Goal: Task Accomplishment & Management: Manage account settings

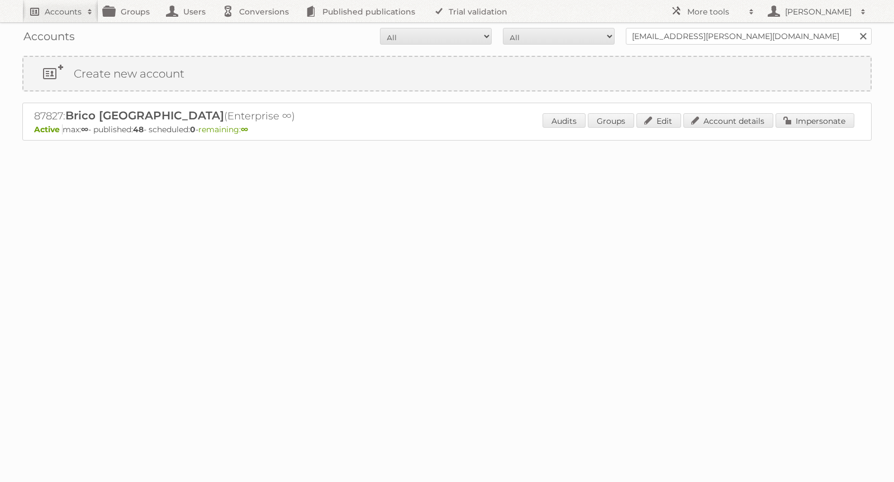
click at [59, 17] on link "Accounts" at bounding box center [60, 11] width 76 height 22
paste input"] "[EMAIL_ADDRESS][PERSON_NAME][DOMAIN_NAME]"
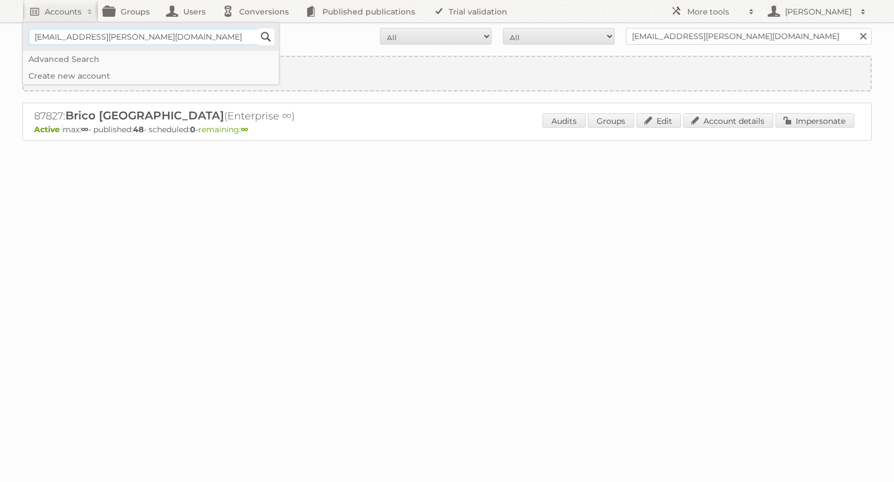
type input"] "sebastien.adam@advertype.be"
click at [266, 40] on input "Search" at bounding box center [265, 36] width 17 height 17
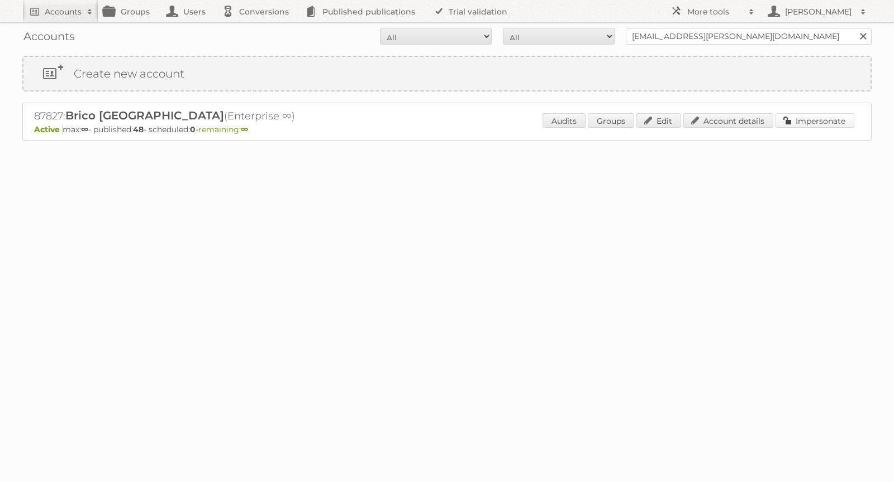
click at [808, 118] on link "Impersonate" at bounding box center [814, 120] width 79 height 15
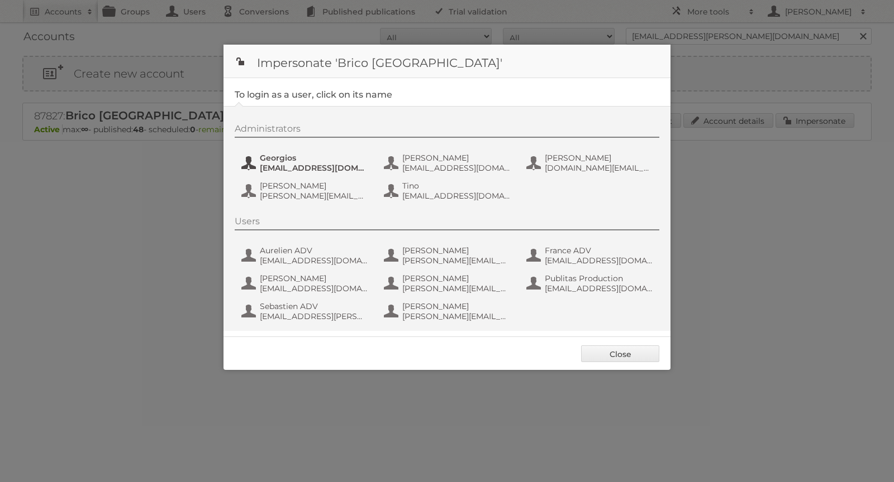
click at [275, 164] on span "[EMAIL_ADDRESS][DOMAIN_NAME]" at bounding box center [314, 168] width 108 height 10
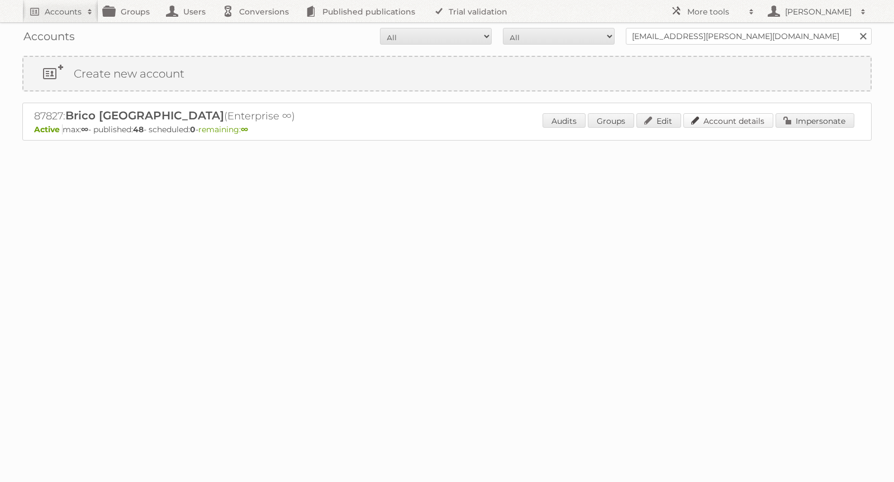
click at [721, 118] on link "Account details" at bounding box center [728, 120] width 90 height 15
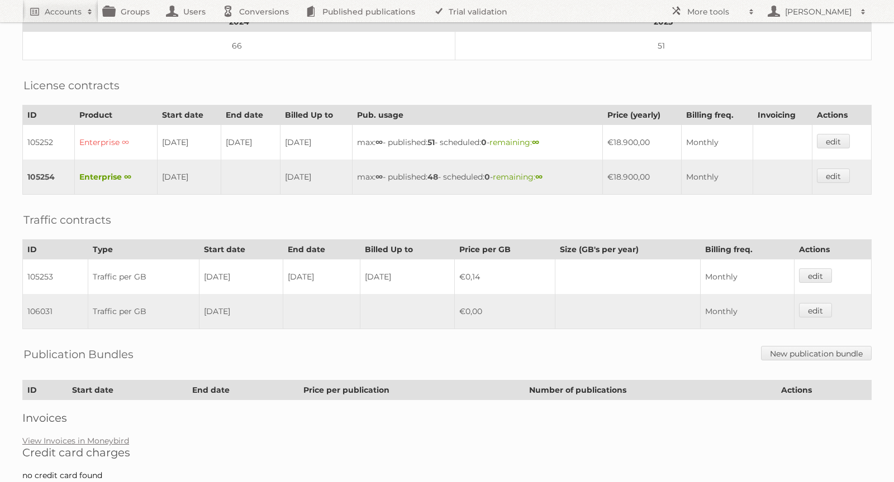
scroll to position [211, 0]
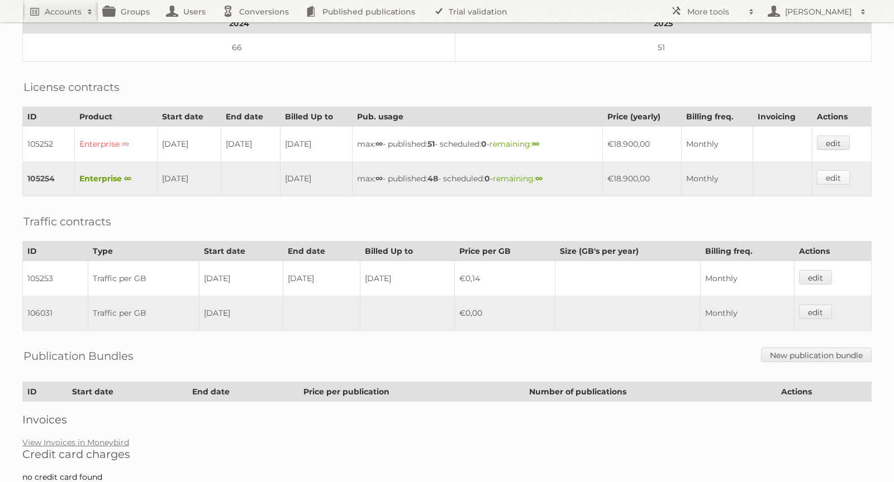
click at [841, 170] on link "edit" at bounding box center [832, 177] width 33 height 15
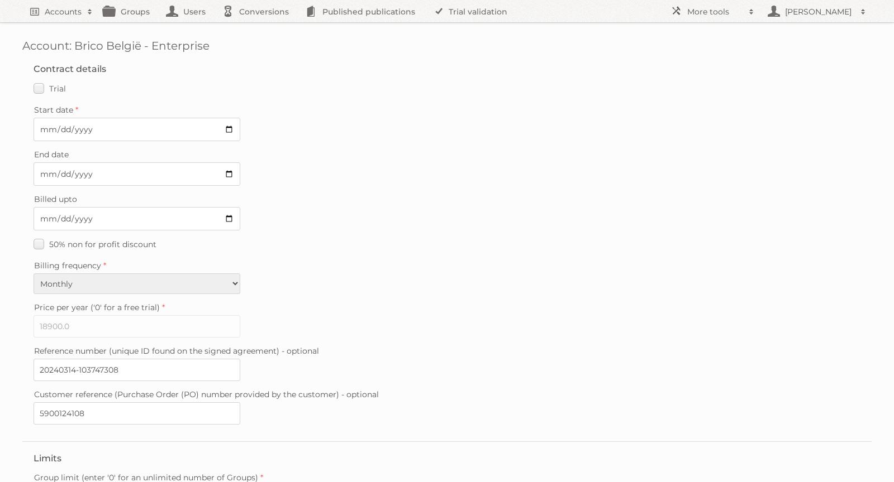
scroll to position [222, 0]
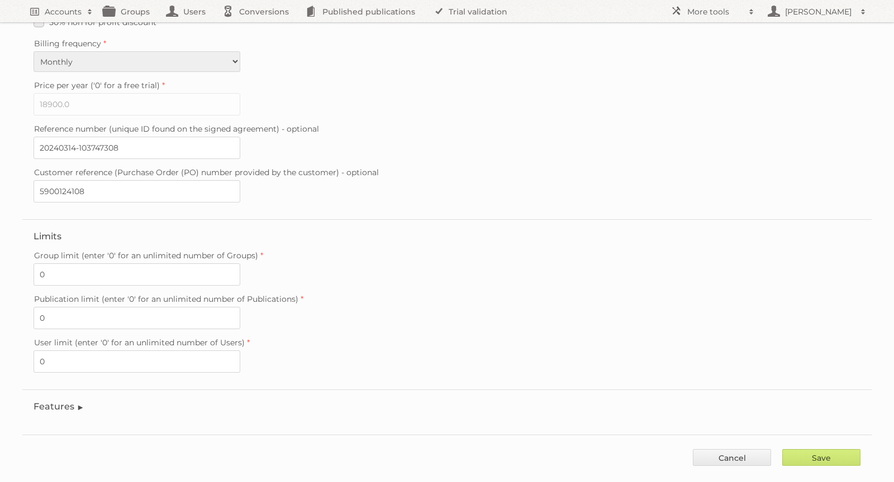
click at [65, 402] on legend "Features" at bounding box center [59, 407] width 51 height 11
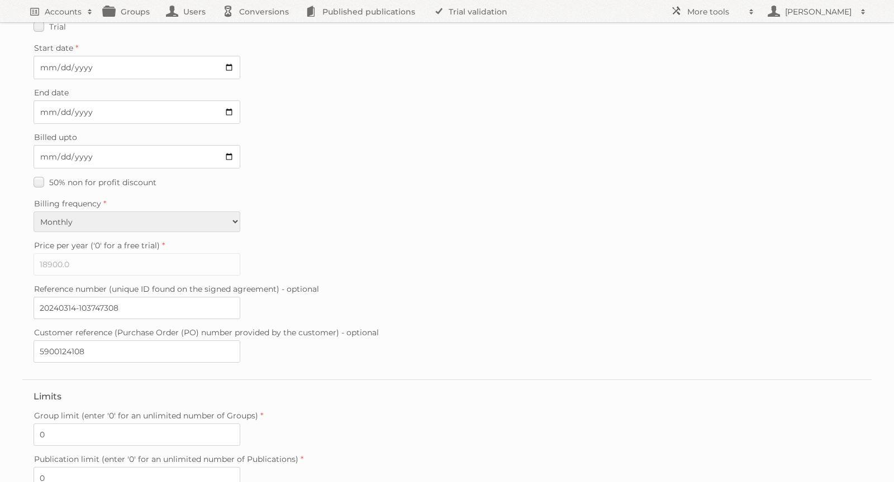
scroll to position [0, 0]
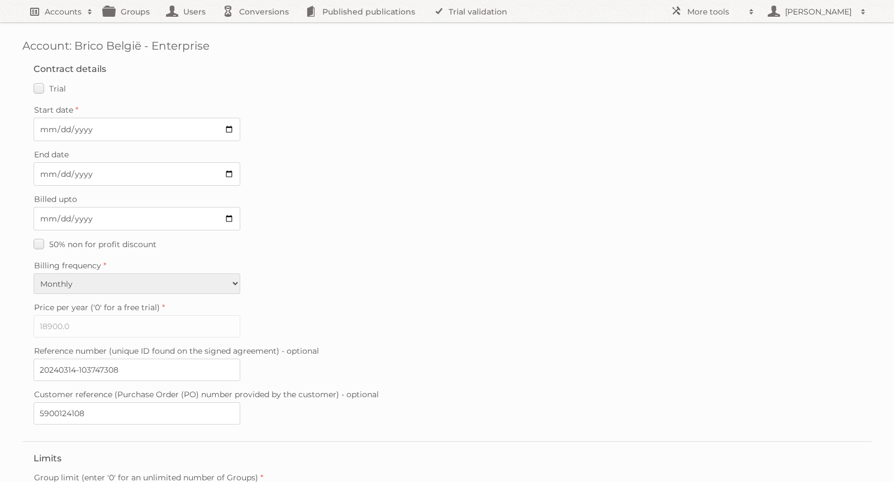
click at [71, 7] on h2 "Accounts" at bounding box center [63, 11] width 37 height 11
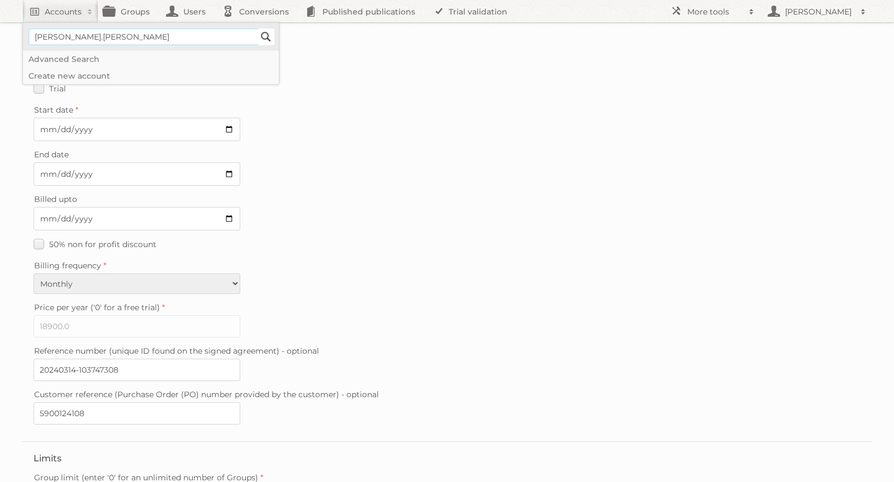
type input"] "alex.valdez"
click at [271, 39] on input "Search" at bounding box center [265, 36] width 17 height 17
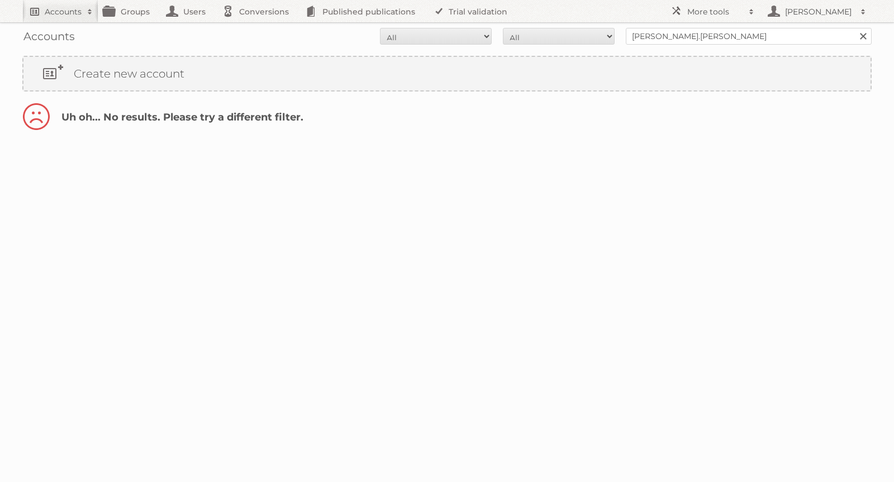
click at [68, 16] on h2 "Accounts" at bounding box center [63, 11] width 37 height 11
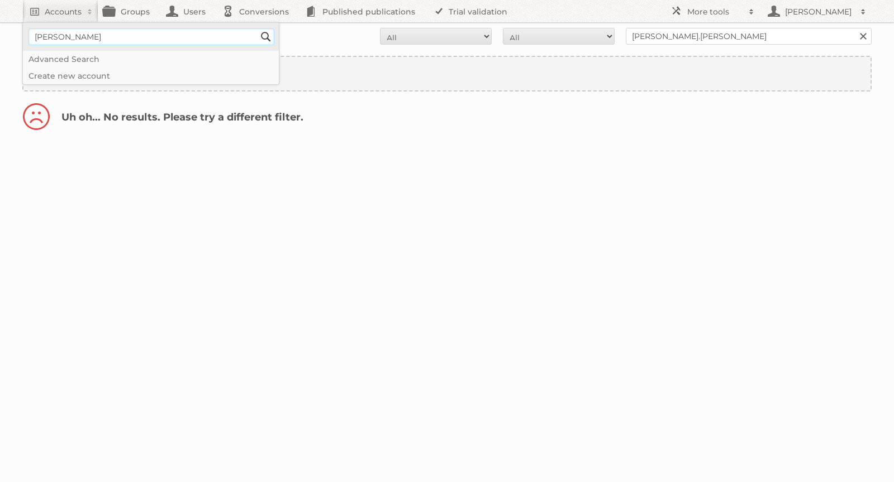
type input"] "[PERSON_NAME][EMAIL_ADDRESS][DOMAIN_NAME]"
click at [271, 35] on input "Search" at bounding box center [265, 36] width 17 height 17
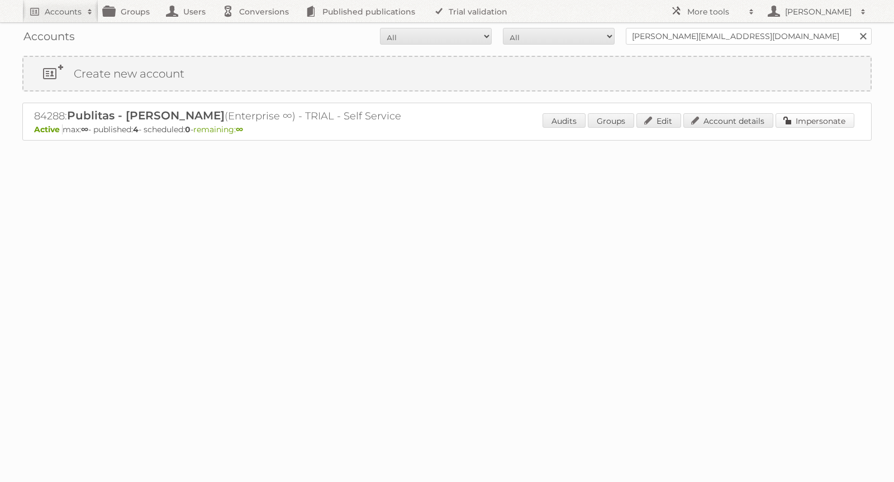
click at [823, 113] on link "Impersonate" at bounding box center [814, 120] width 79 height 15
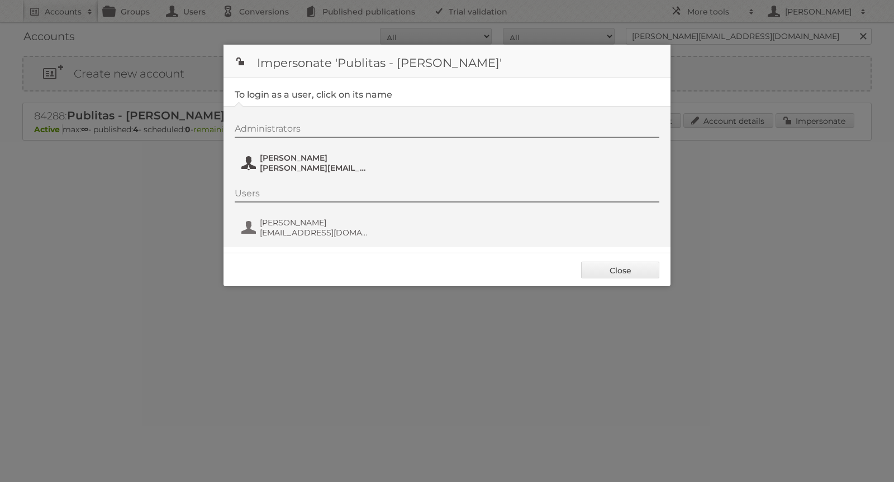
click at [290, 159] on span "[PERSON_NAME]" at bounding box center [314, 158] width 108 height 10
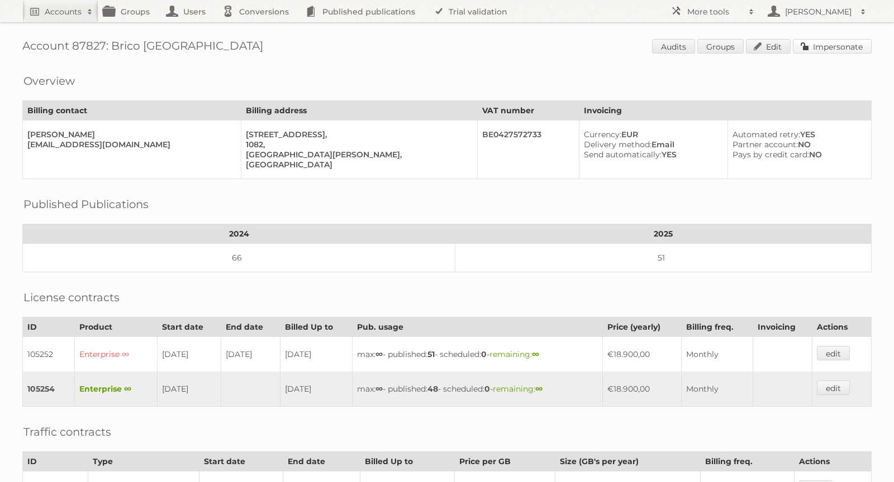
click at [831, 48] on link "Impersonate" at bounding box center [831, 46] width 79 height 15
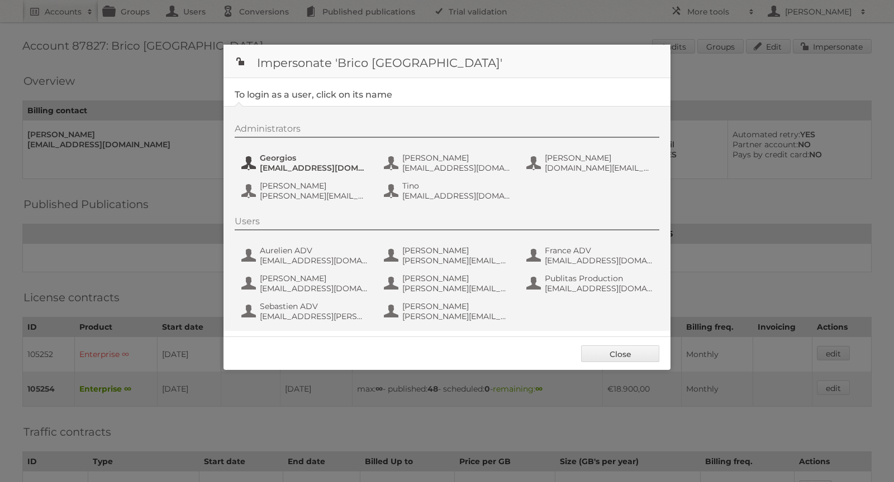
click at [284, 159] on span "Georgios" at bounding box center [314, 158] width 108 height 10
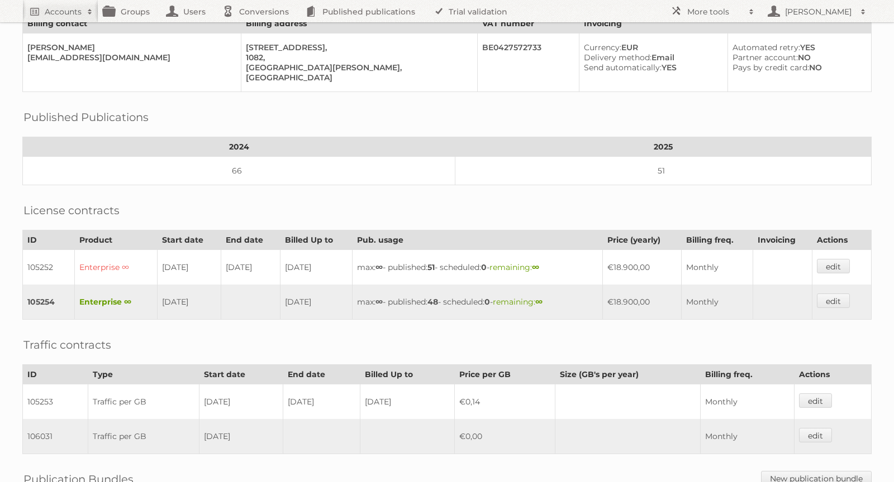
scroll to position [226, 0]
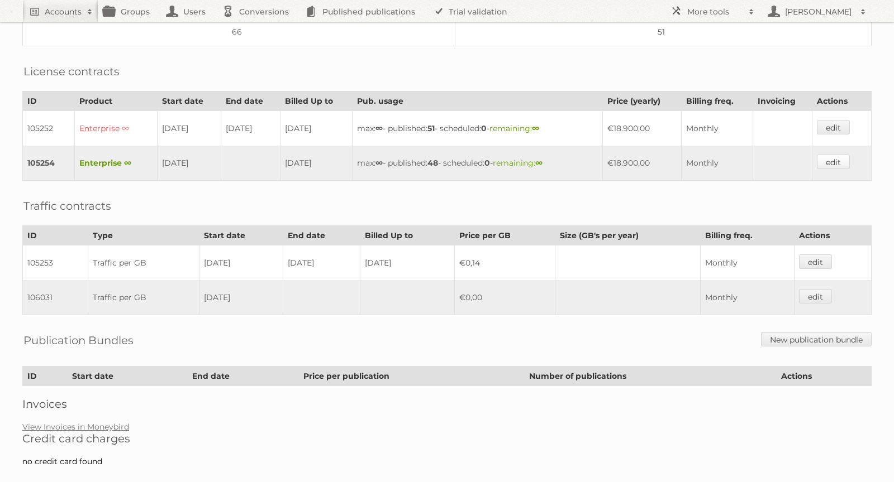
click at [845, 155] on link "edit" at bounding box center [832, 162] width 33 height 15
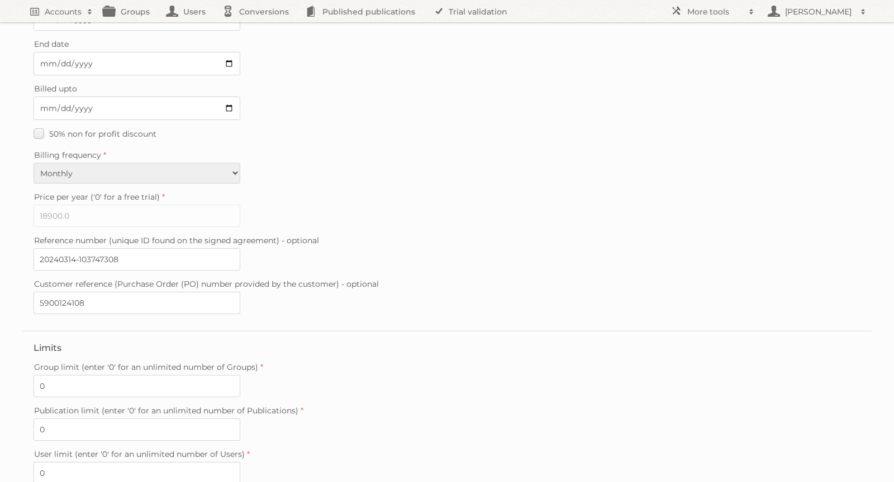
scroll to position [222, 0]
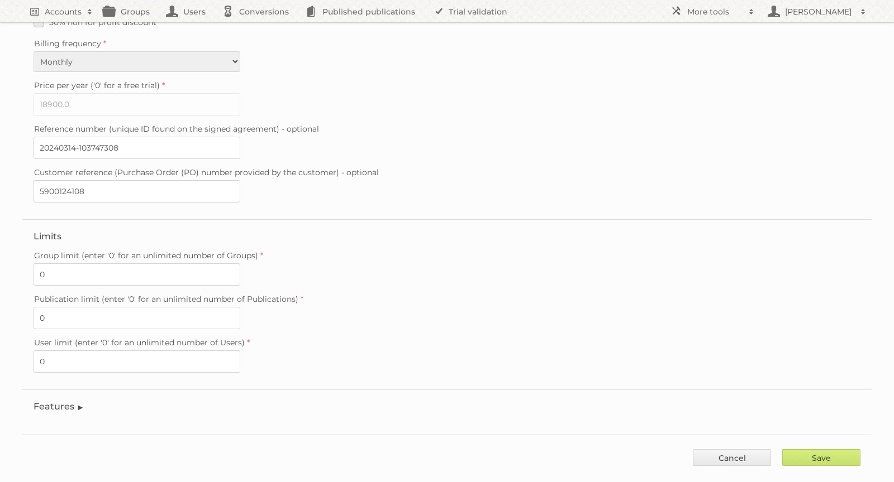
click at [59, 390] on fieldset "Features Enable accessibility text Enable account tree structure Enable analyti…" at bounding box center [446, 410] width 849 height 40
click at [59, 402] on legend "Features" at bounding box center [59, 407] width 51 height 11
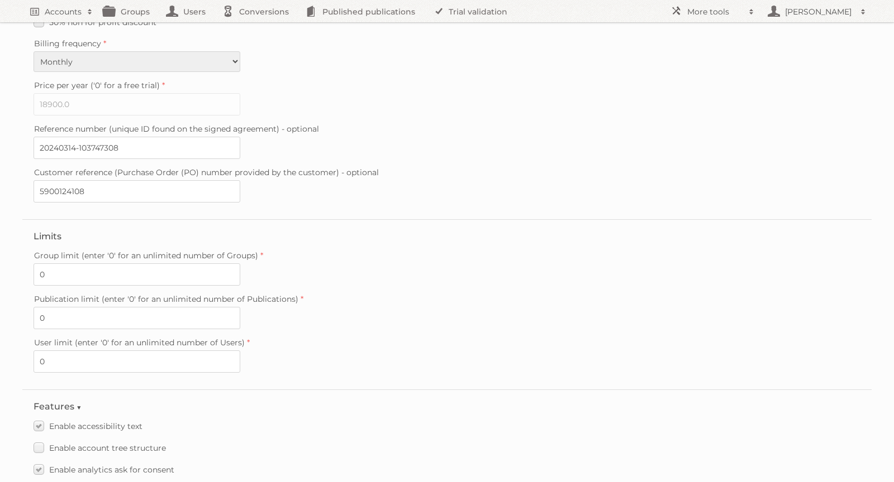
scroll to position [867, 0]
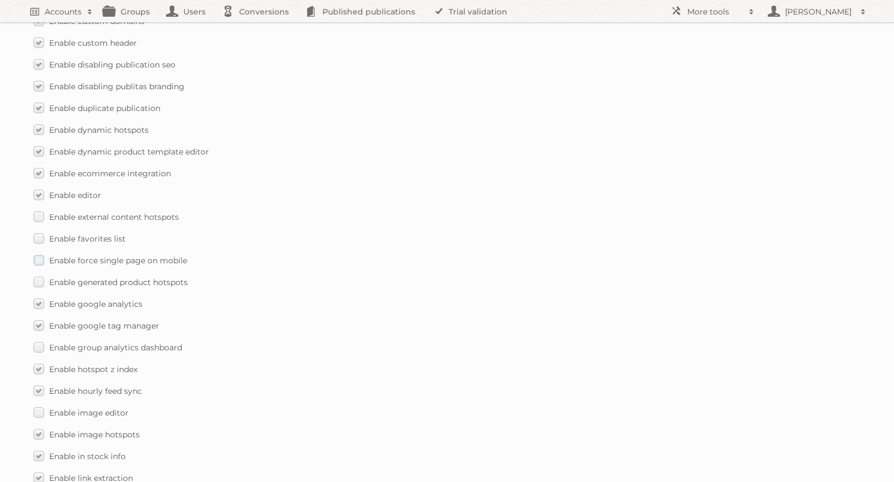
click at [41, 252] on label "Enable force single page on mobile" at bounding box center [111, 260] width 154 height 16
click at [0, 0] on input "Enable force single page on mobile" at bounding box center [0, 0] width 0 height 0
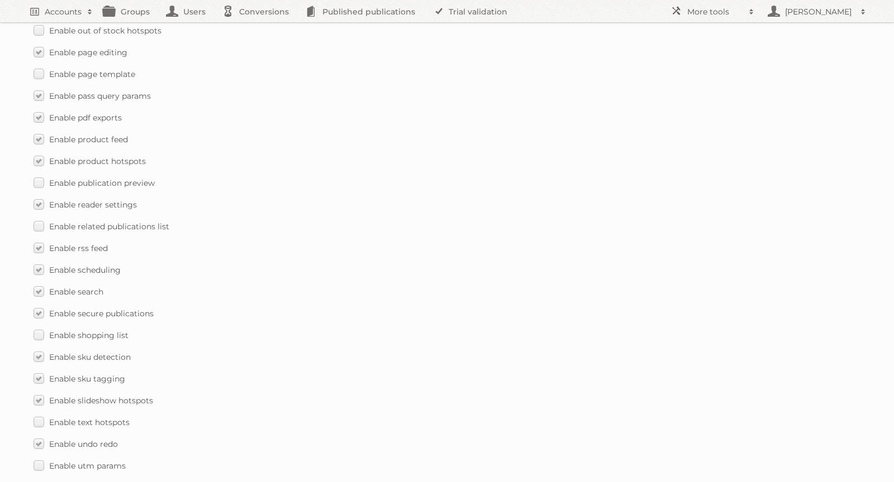
scroll to position [1551, 0]
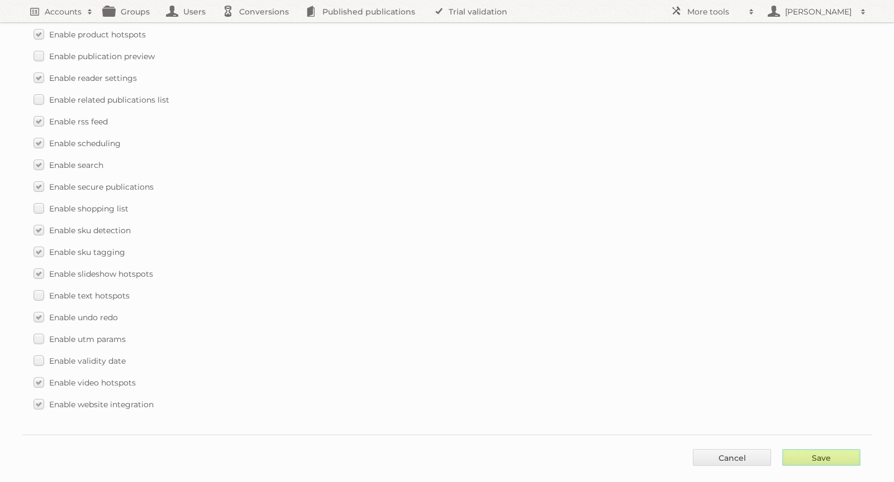
click at [820, 450] on input "Save" at bounding box center [821, 458] width 78 height 17
type input "..."
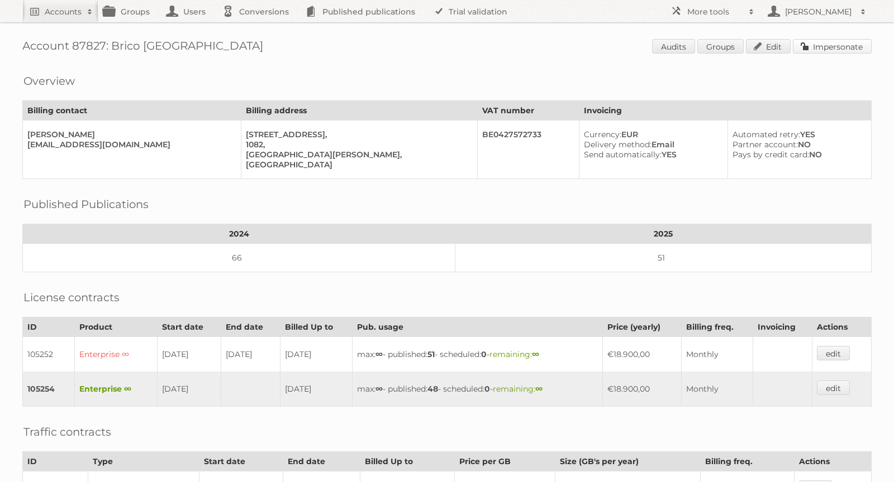
click at [826, 50] on link "Impersonate" at bounding box center [831, 46] width 79 height 15
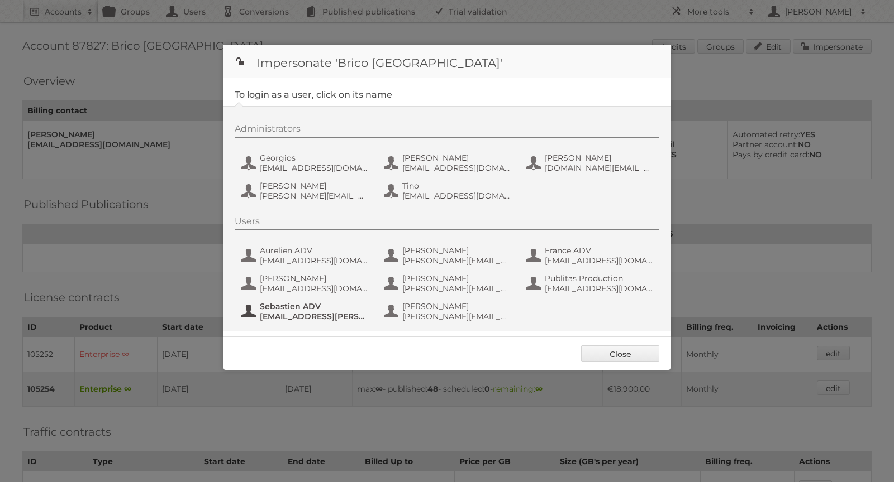
click at [326, 310] on span "Sebastien ADV" at bounding box center [314, 307] width 108 height 10
